Goal: Find specific page/section

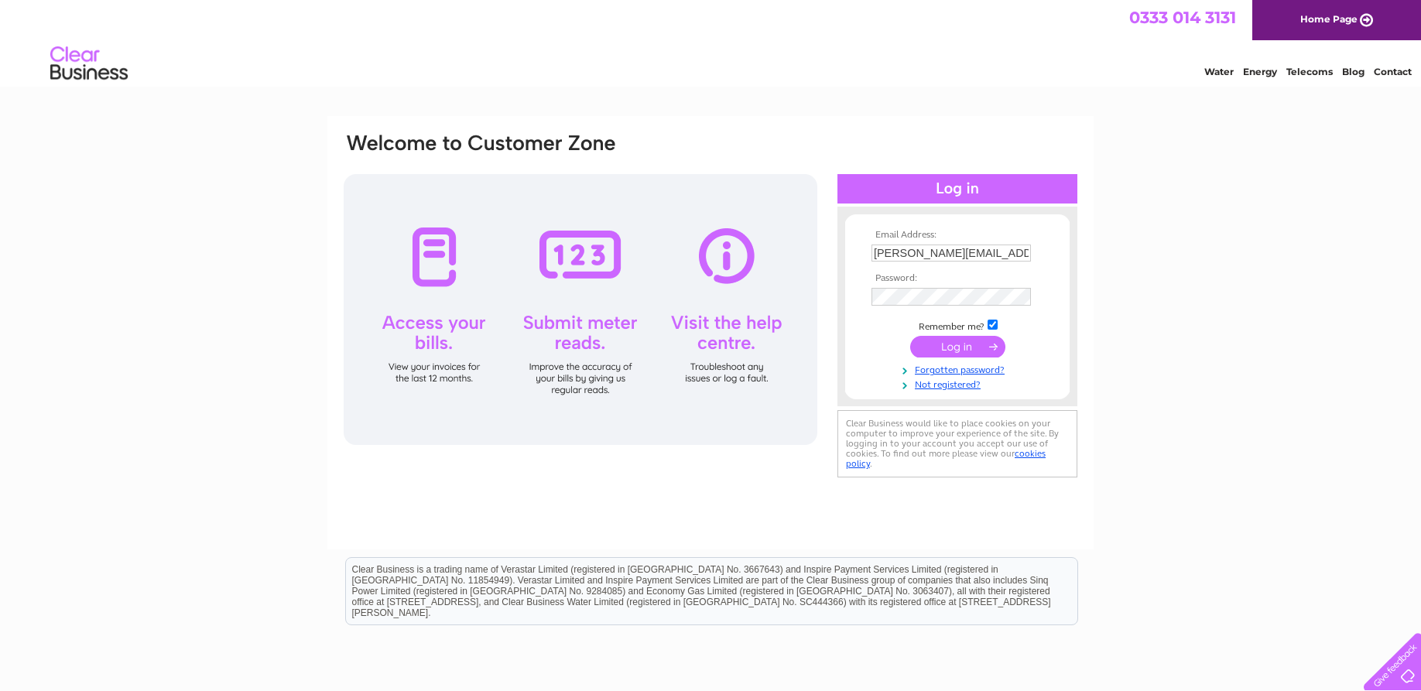
click at [952, 346] on input "submit" at bounding box center [957, 347] width 95 height 22
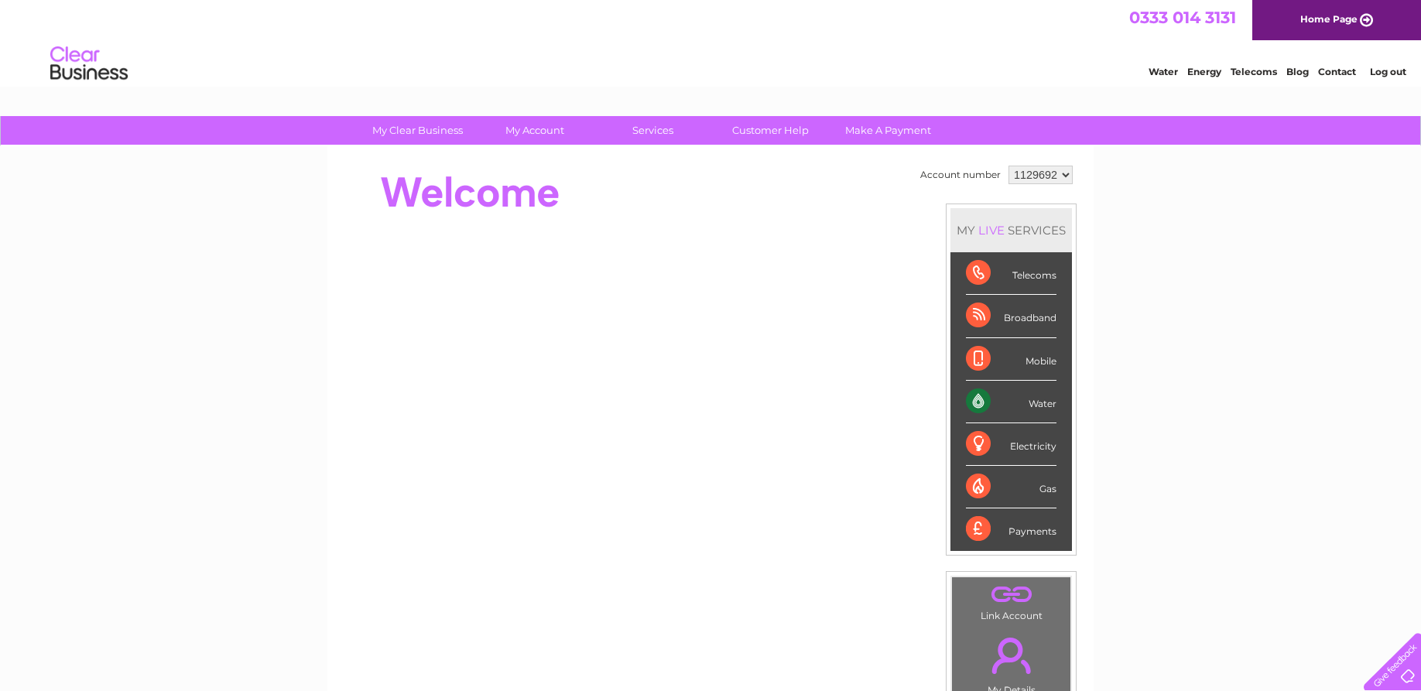
click at [1009, 166] on select "1129692" at bounding box center [1041, 175] width 64 height 19
click at [1061, 176] on select "1129692" at bounding box center [1041, 175] width 64 height 19
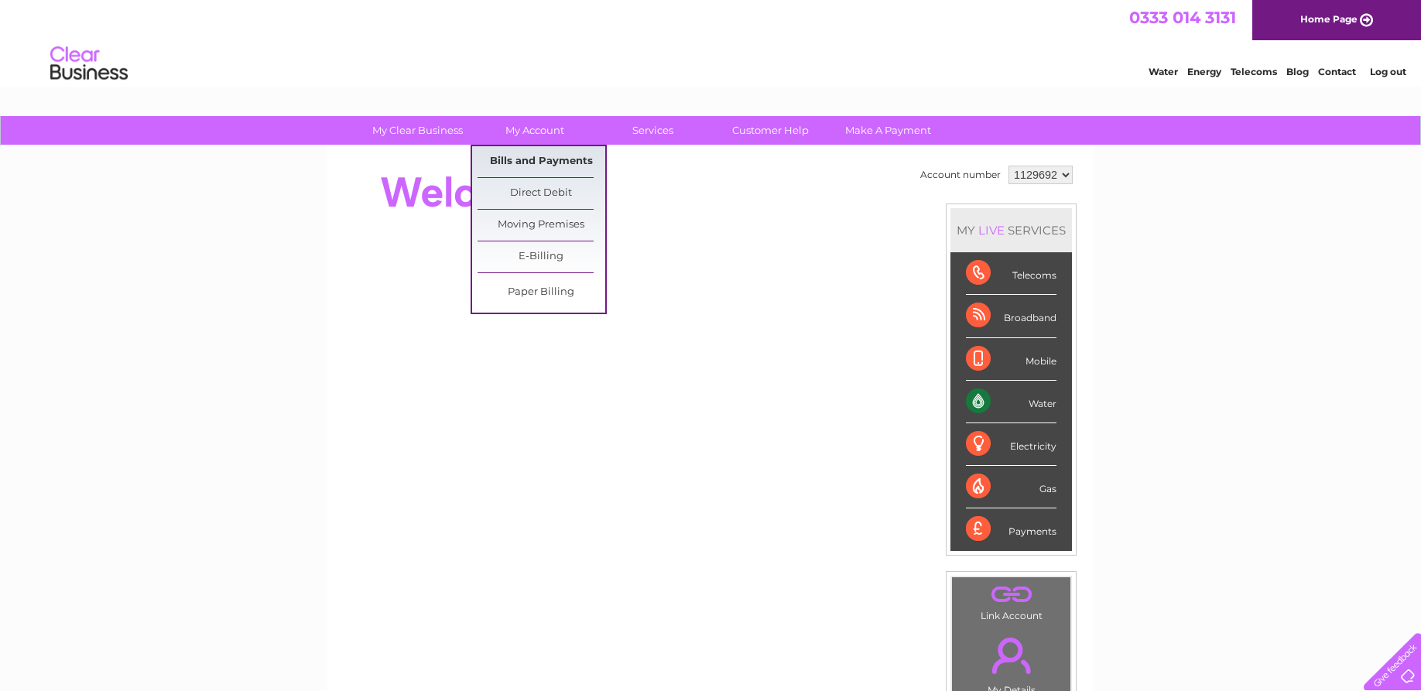
click at [532, 155] on link "Bills and Payments" at bounding box center [542, 161] width 128 height 31
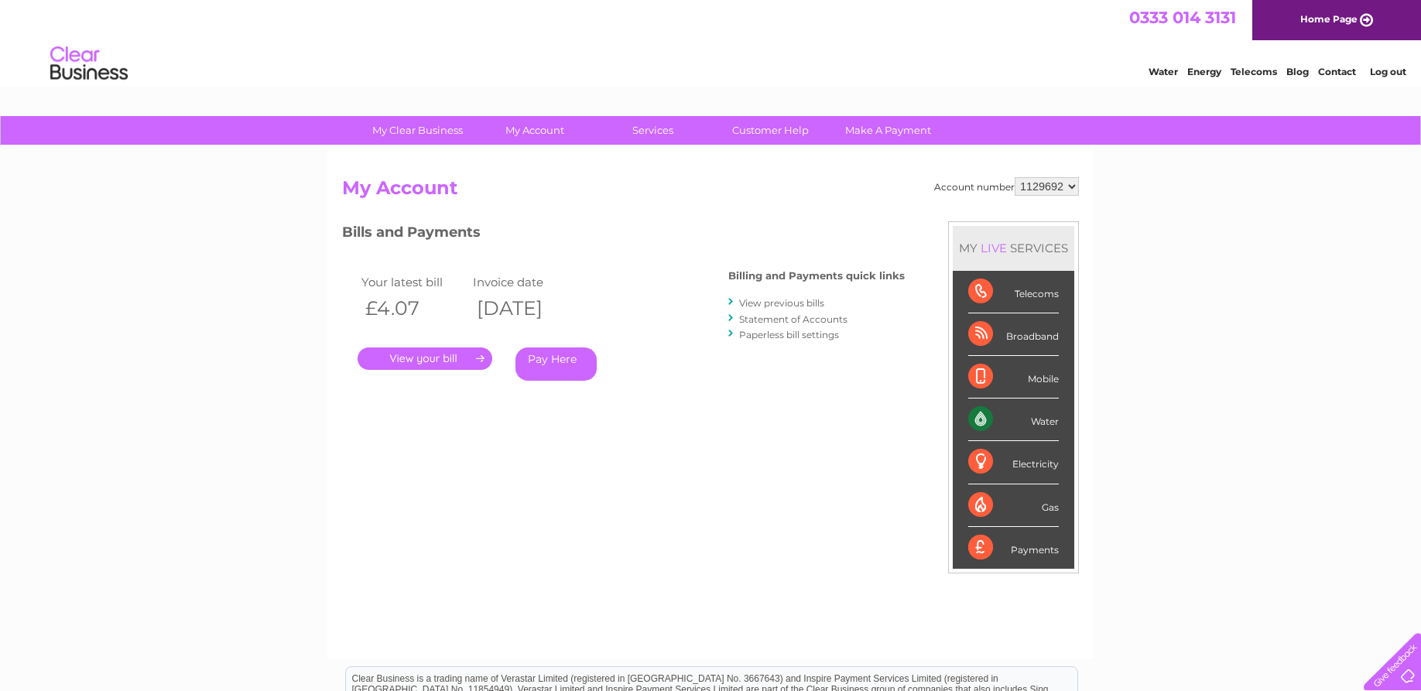
click at [434, 355] on link "." at bounding box center [425, 359] width 135 height 22
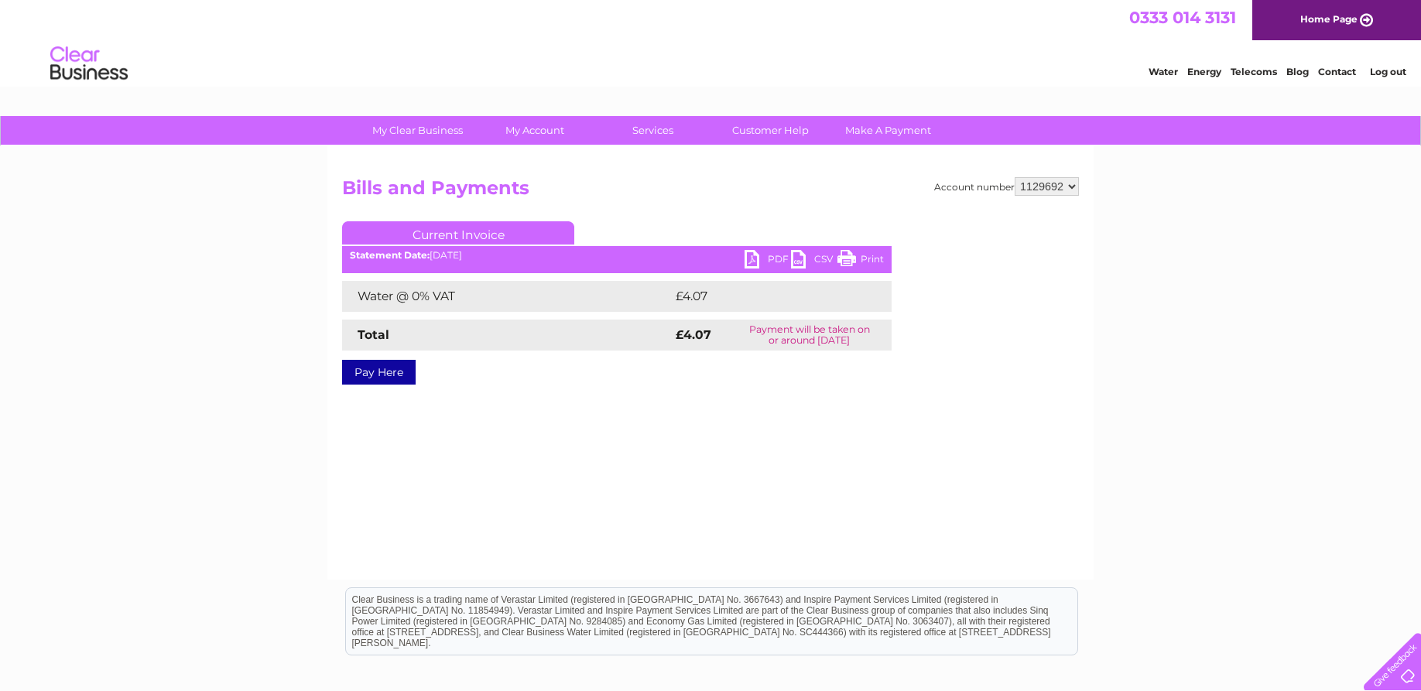
click at [770, 258] on link "PDF" at bounding box center [768, 261] width 46 height 22
